Goal: Find specific page/section: Find specific page/section

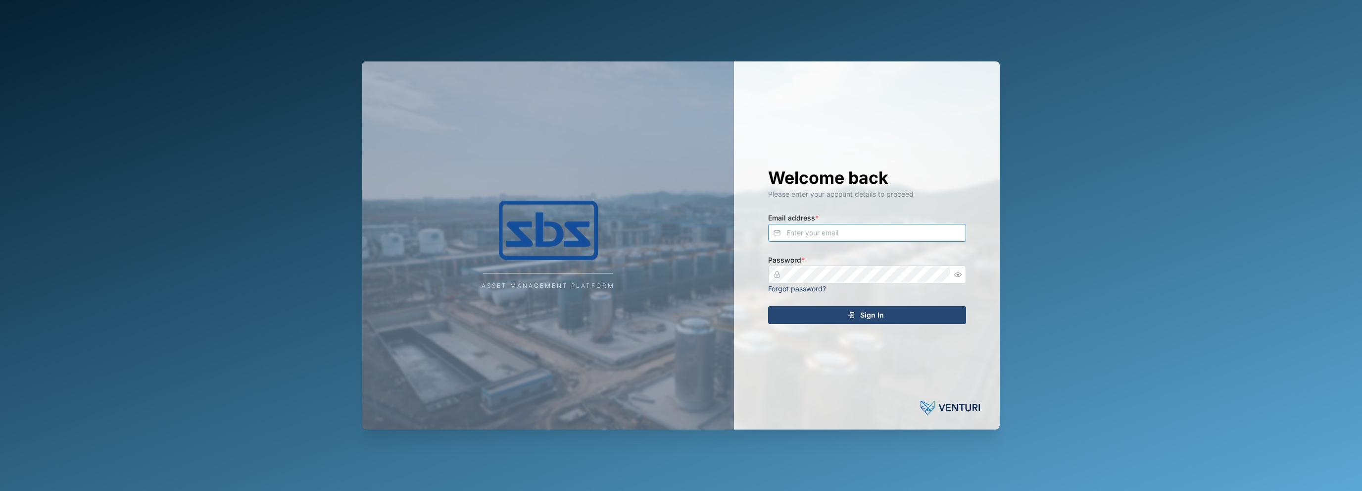
type input "[EMAIL_ADDRESS][DOMAIN_NAME]"
click at [829, 316] on div "Sign In" at bounding box center [866, 314] width 182 height 17
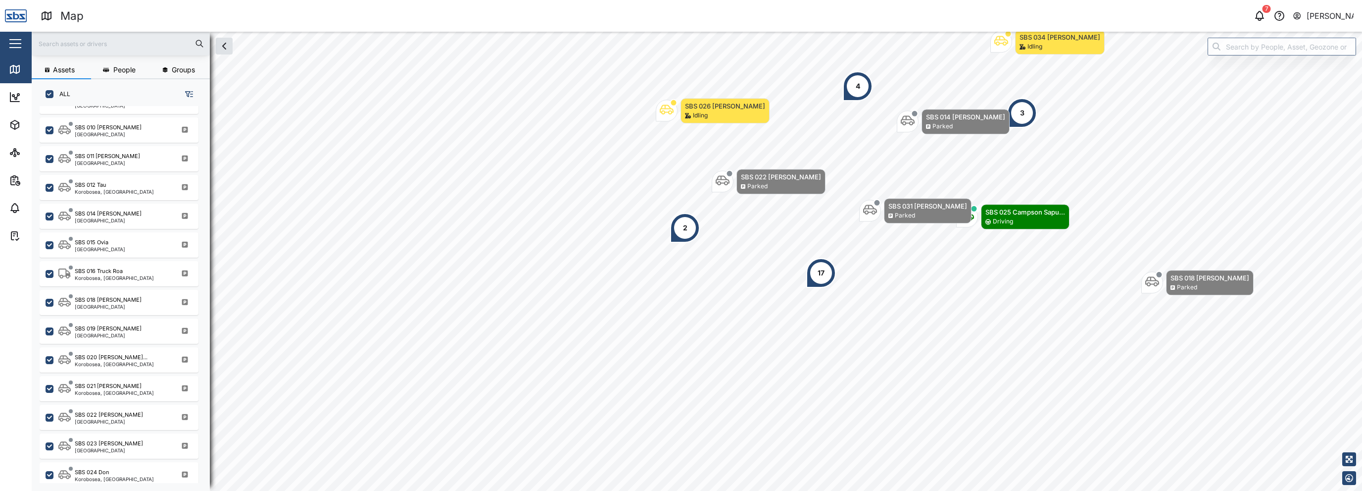
scroll to position [693, 0]
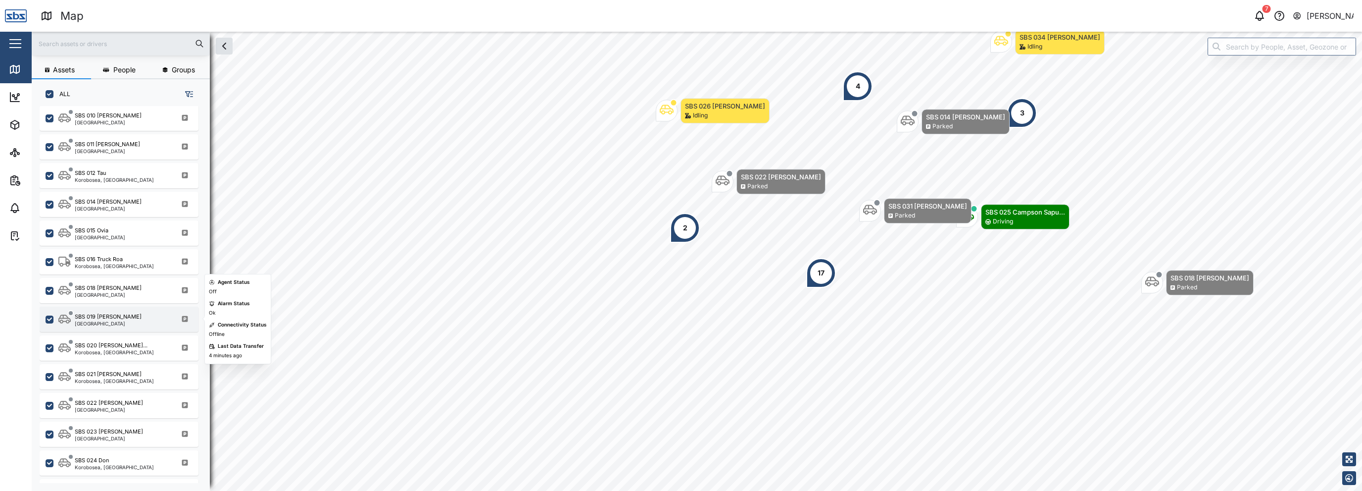
click at [99, 313] on div "SBS 019 [PERSON_NAME]" at bounding box center [108, 316] width 67 height 8
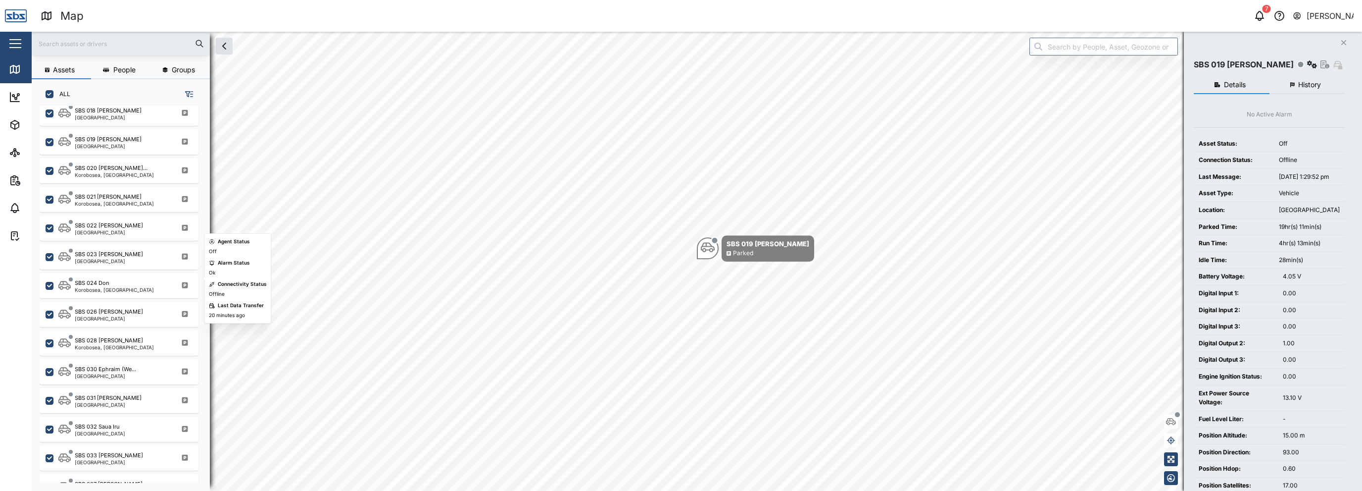
scroll to position [891, 0]
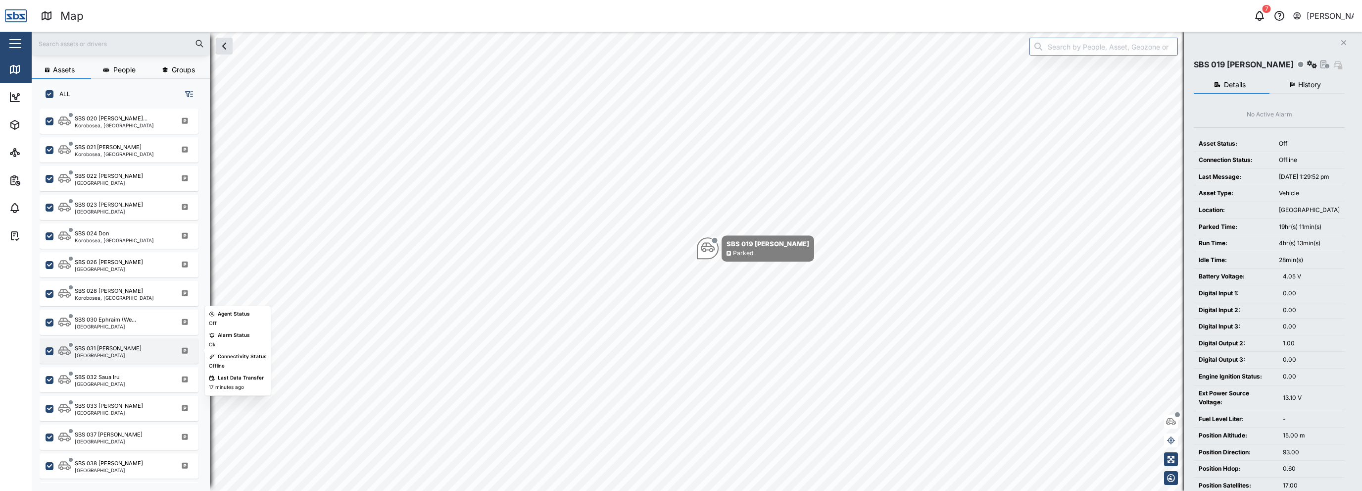
click at [92, 350] on div "SBS 031 [PERSON_NAME]" at bounding box center [108, 348] width 67 height 8
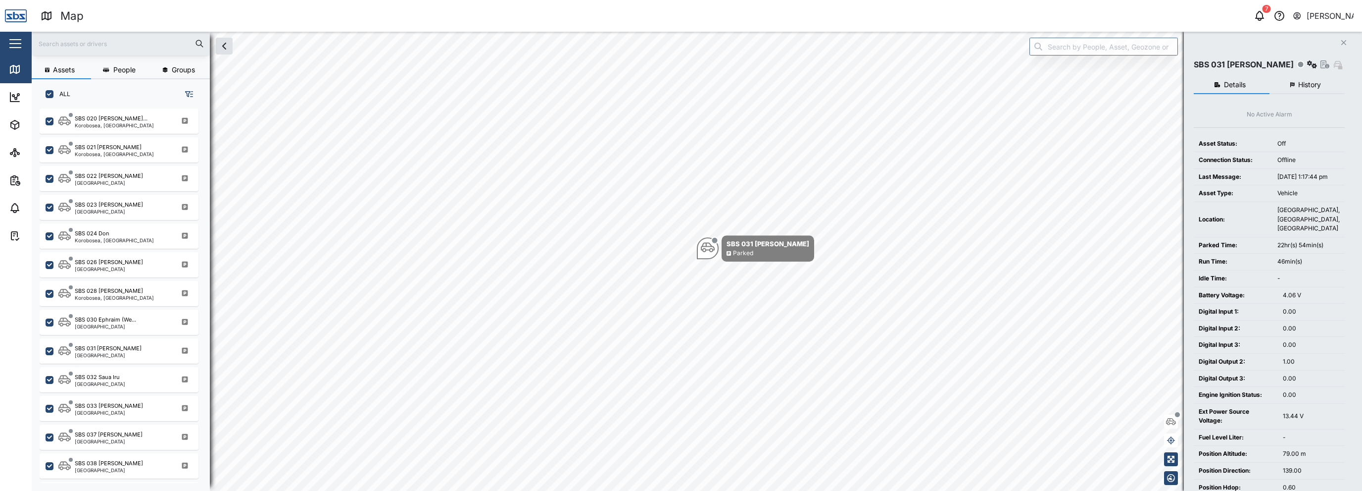
click at [1302, 19] on icon "button" at bounding box center [1297, 16] width 9 height 12
click at [1297, 64] on div "Sign Out" at bounding box center [1292, 63] width 107 height 12
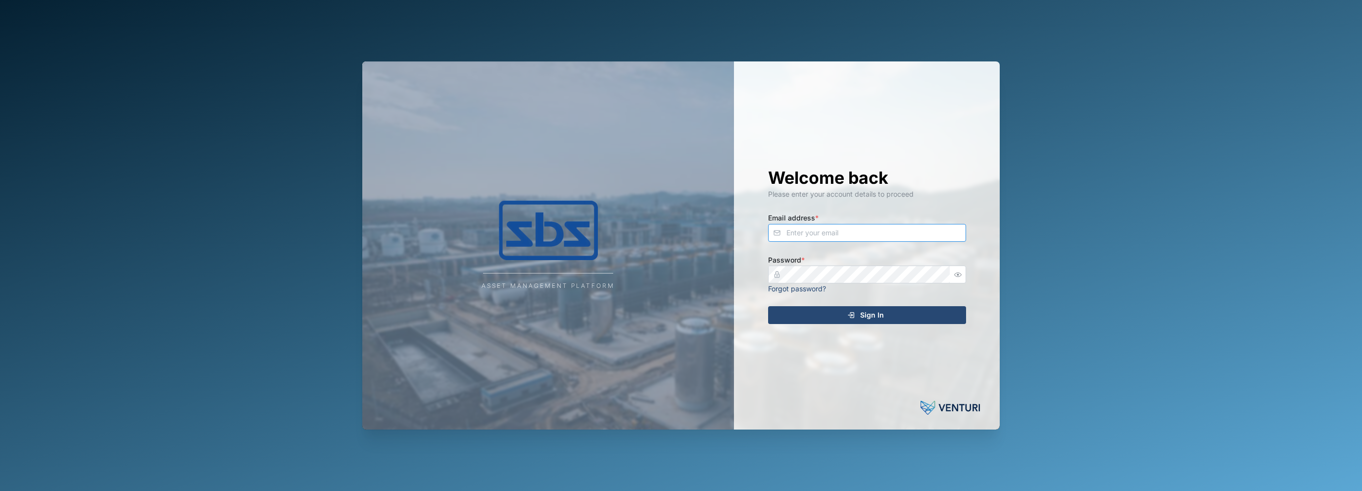
type input "[EMAIL_ADDRESS][DOMAIN_NAME]"
